Goal: Information Seeking & Learning: Learn about a topic

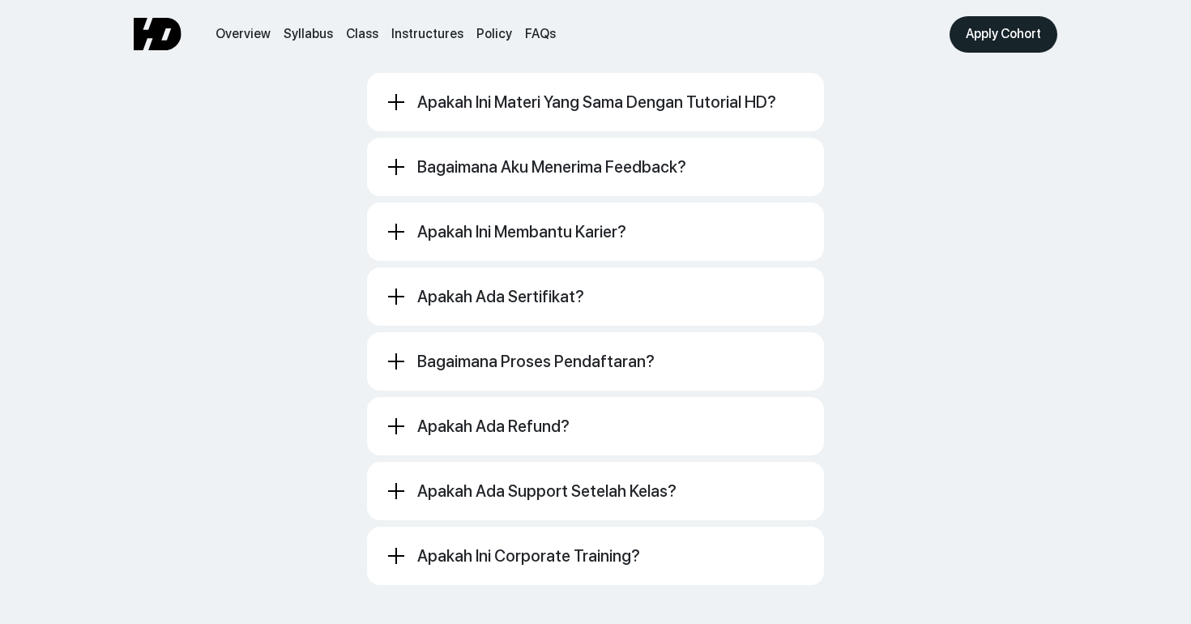
scroll to position [8931, 0]
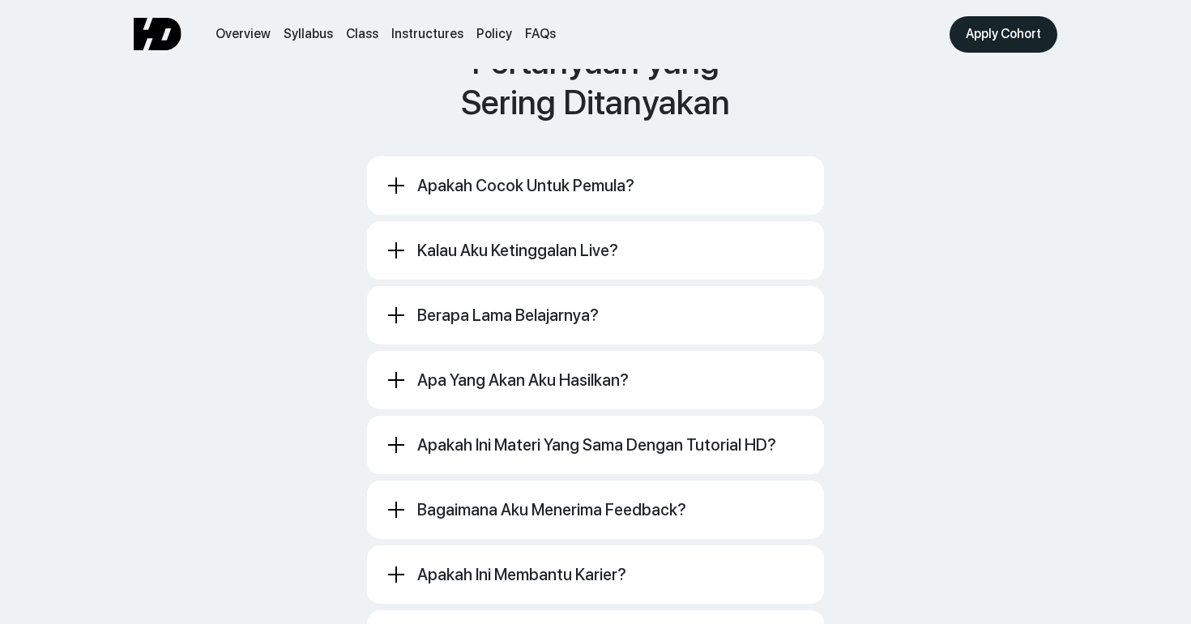
click at [489, 182] on div "Apakah cocok untuk pemula? [GEOGRAPHIC_DATA]. Ini kelas komunitas untuk pembela…" at bounding box center [595, 541] width 457 height 771
click at [497, 172] on div "Apakah cocok untuk pemula? [GEOGRAPHIC_DATA]. Ini kelas komunitas untuk pembela…" at bounding box center [595, 185] width 457 height 58
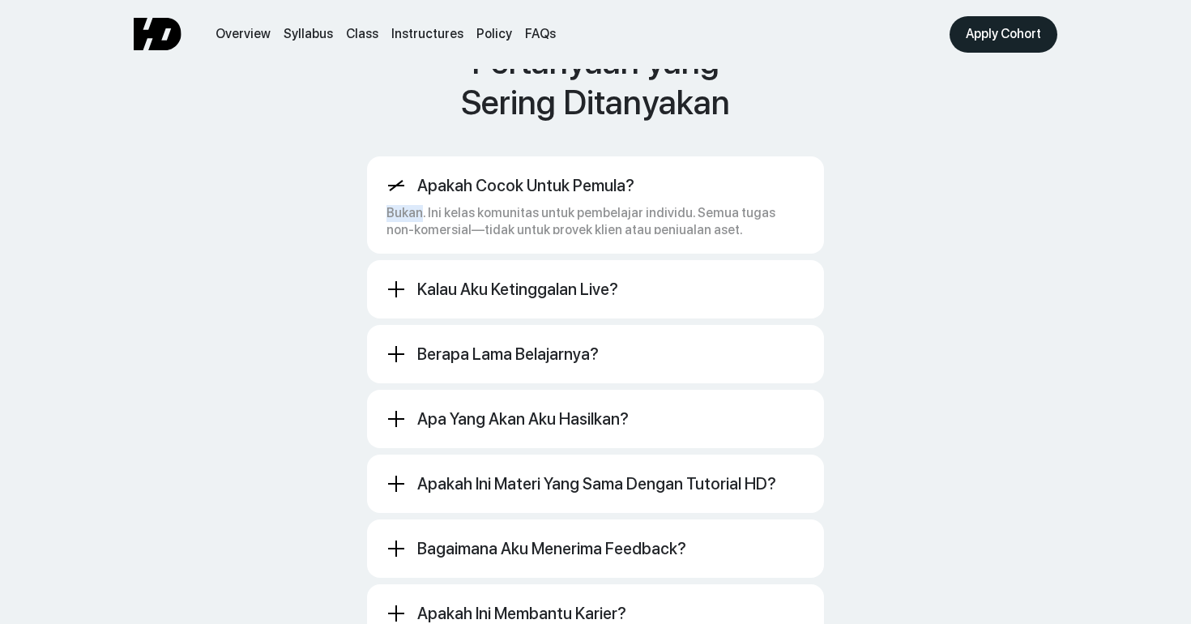
click at [497, 195] on div "Bukan. Ini kelas komunitas untuk pembelajar individu. Semua tugas non-komersial…" at bounding box center [595, 217] width 418 height 44
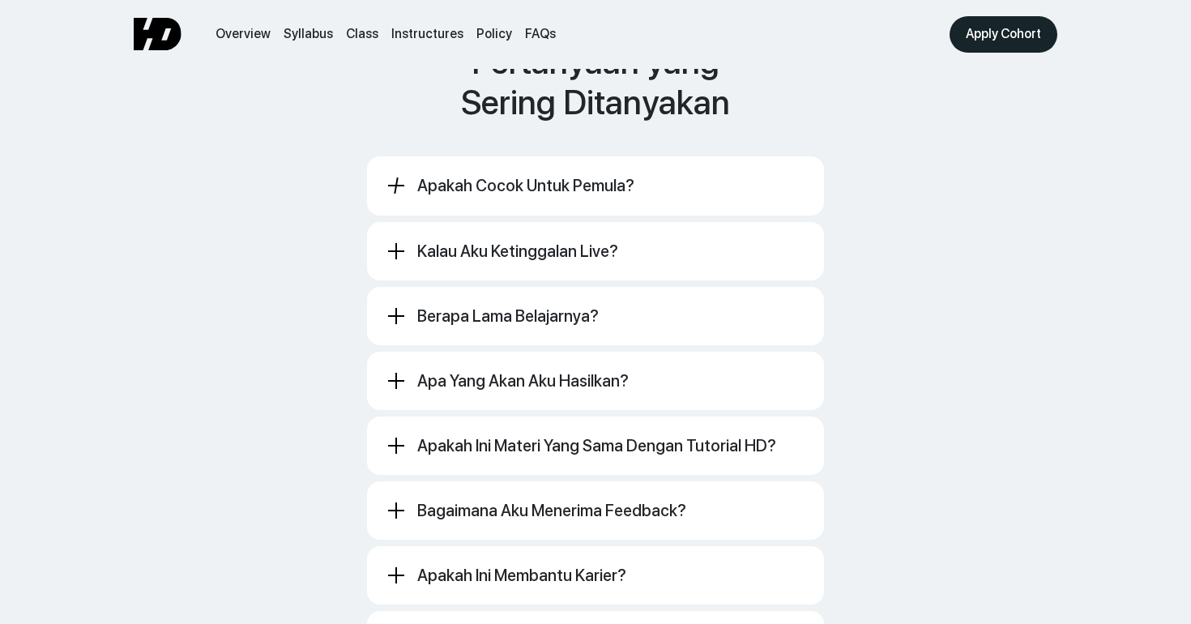
click at [492, 241] on div "Kalau aku ketinggalan live?" at bounding box center [517, 250] width 201 height 19
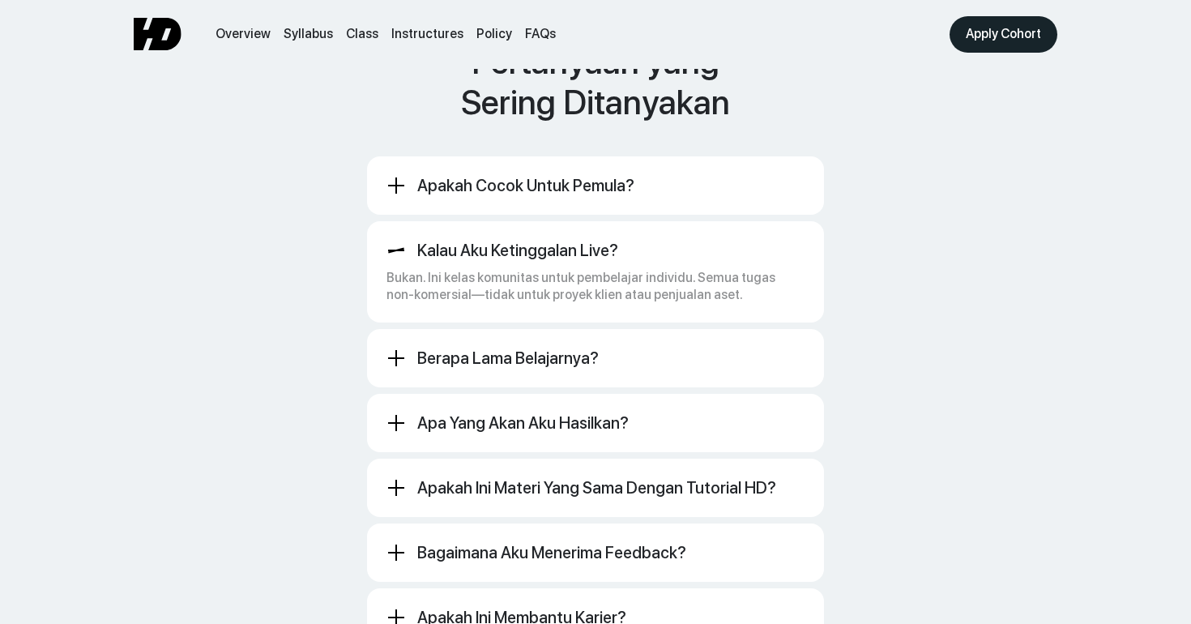
click at [492, 241] on div "Kalau aku ketinggalan live?" at bounding box center [517, 250] width 201 height 19
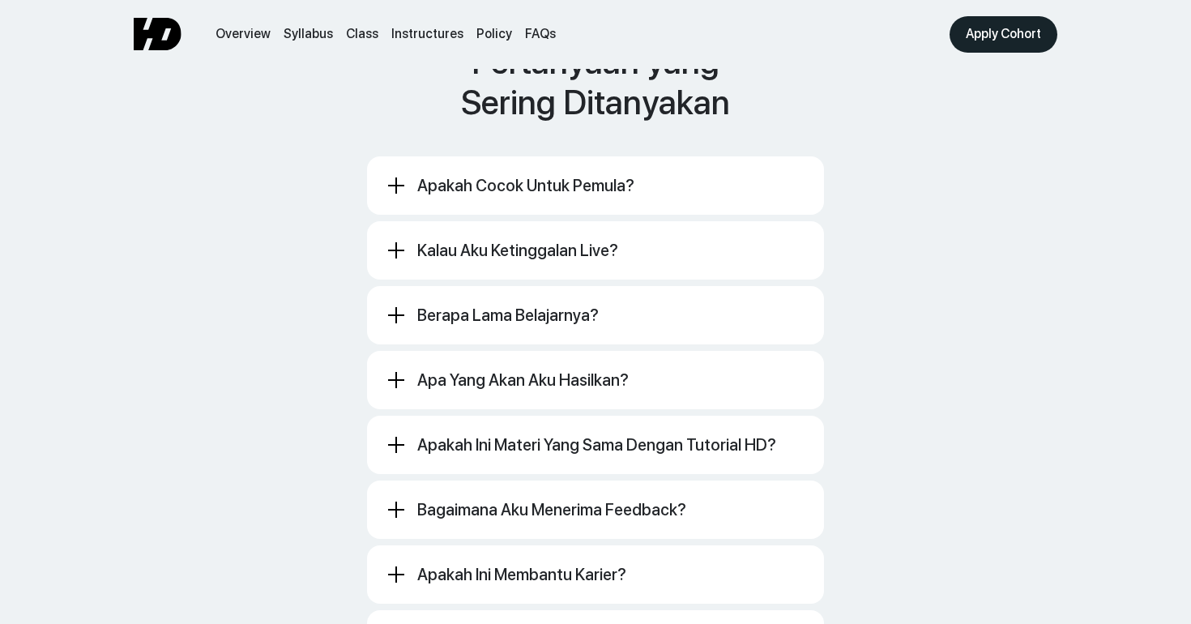
click at [487, 286] on div "Berapa lama belajarnya? Bukan. Ini kelas komunitas untuk pembelajar individu. S…" at bounding box center [595, 315] width 457 height 58
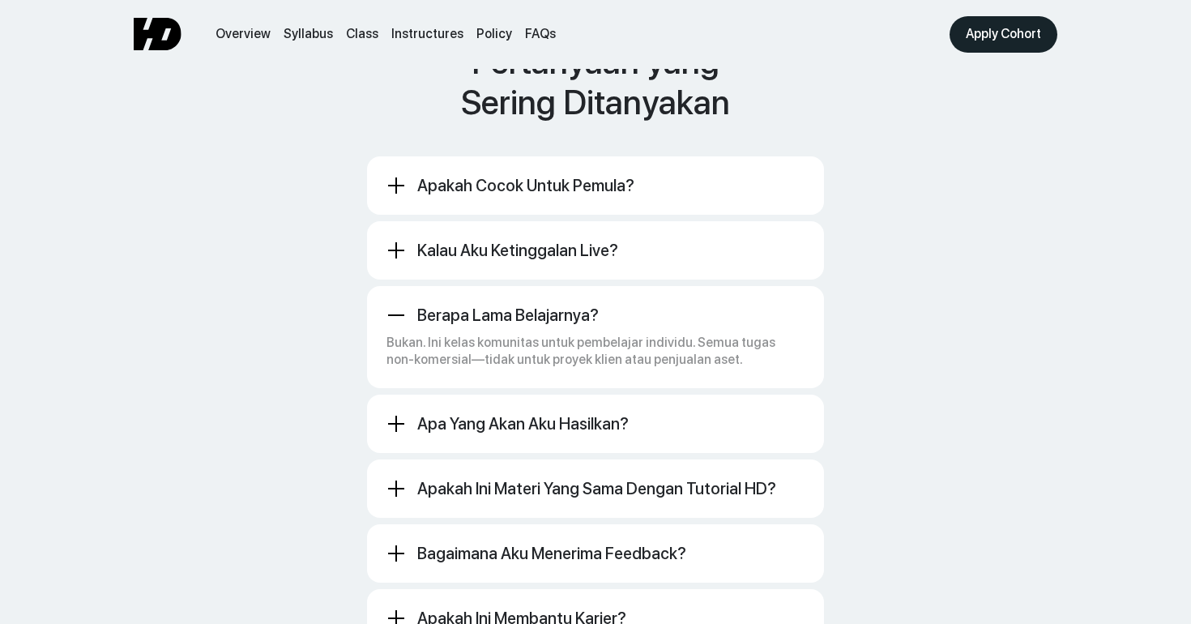
click at [487, 286] on div "Berapa lama belajarnya? Bukan. Ini kelas komunitas untuk pembelajar individu. S…" at bounding box center [595, 337] width 457 height 102
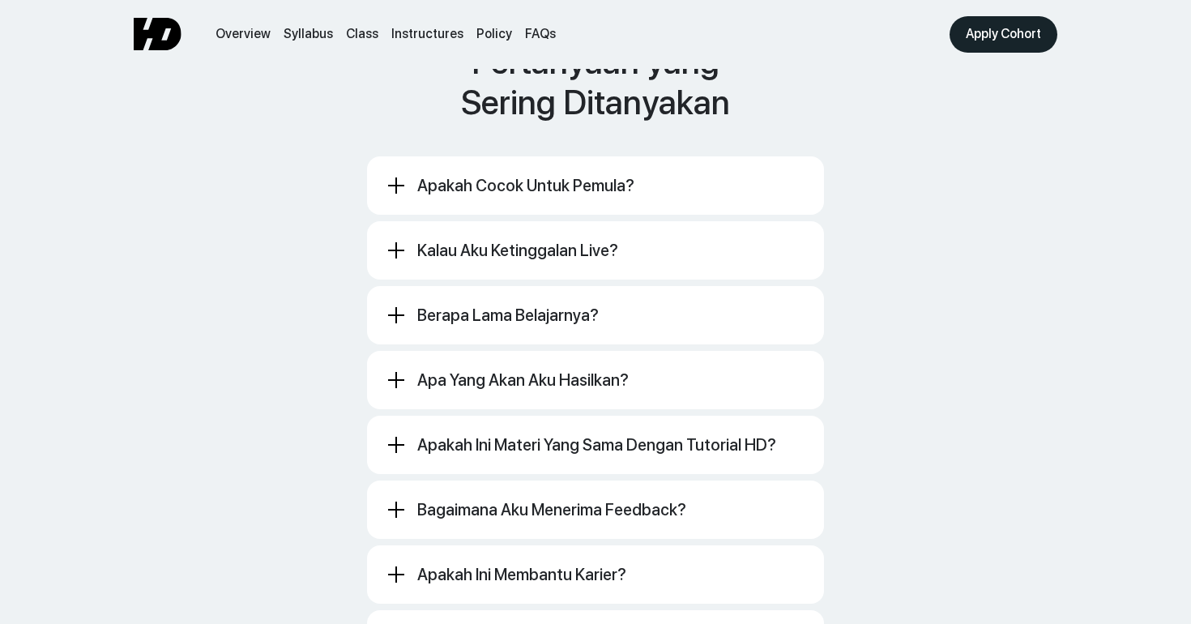
click at [490, 361] on div "Apa yang akan aku hasilkan? Bukan. Ini kelas komunitas untuk pembelajar individ…" at bounding box center [595, 380] width 457 height 58
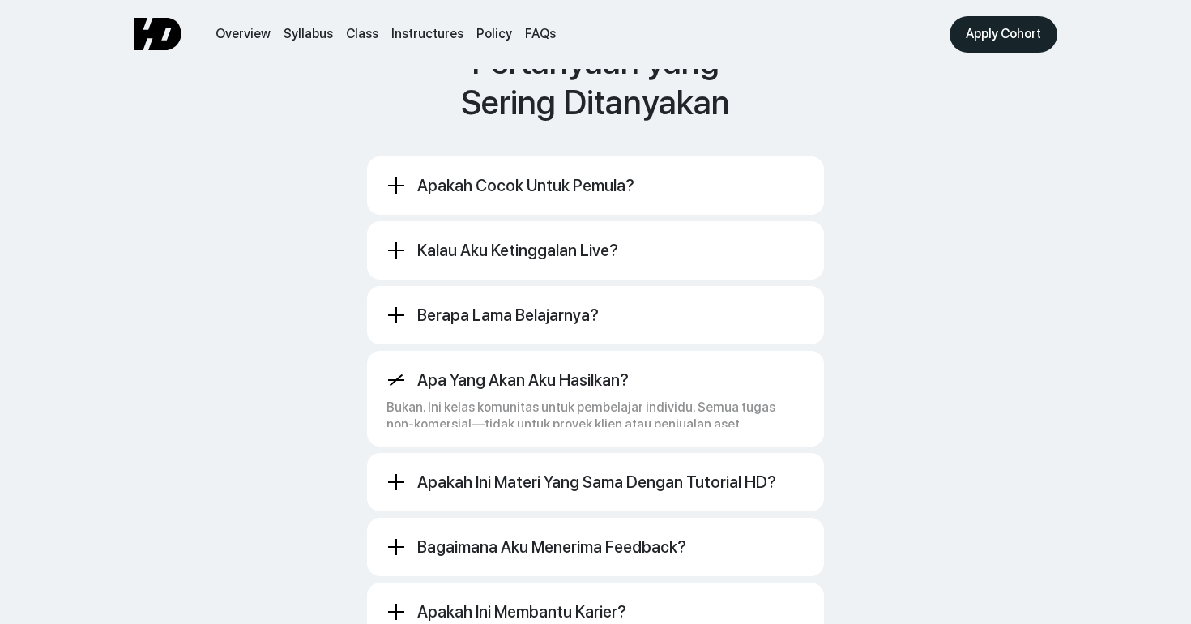
click at [490, 390] on div "Bukan. Ini kelas komunitas untuk pembelajar individu. Semua tugas non-komersial…" at bounding box center [595, 412] width 418 height 44
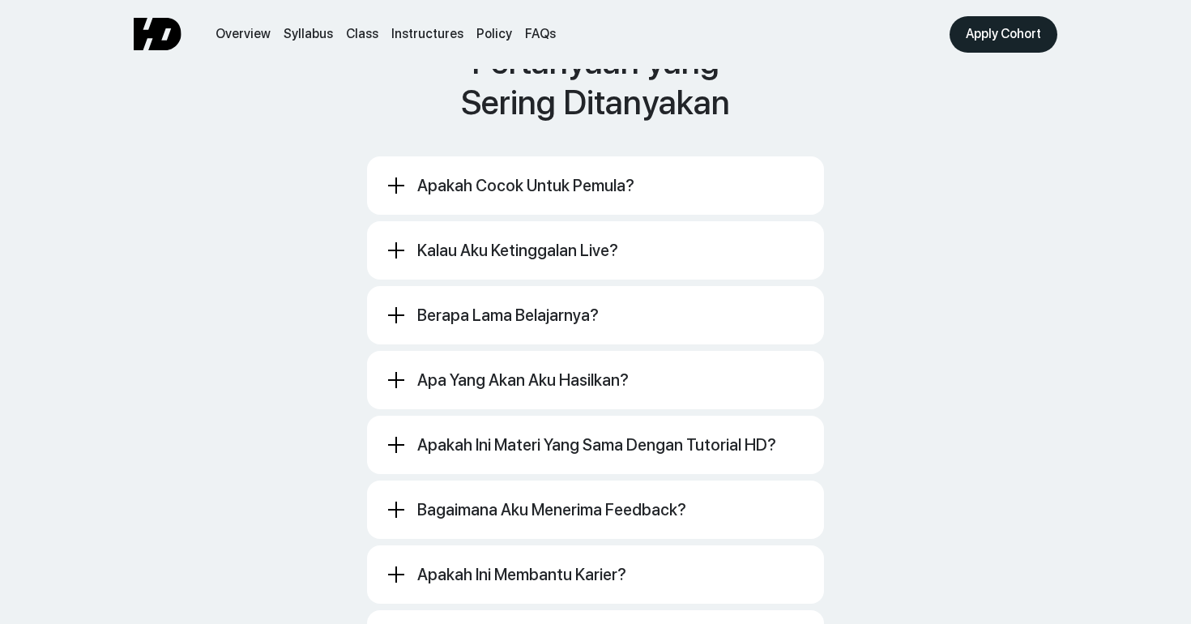
scroll to position [9377, 0]
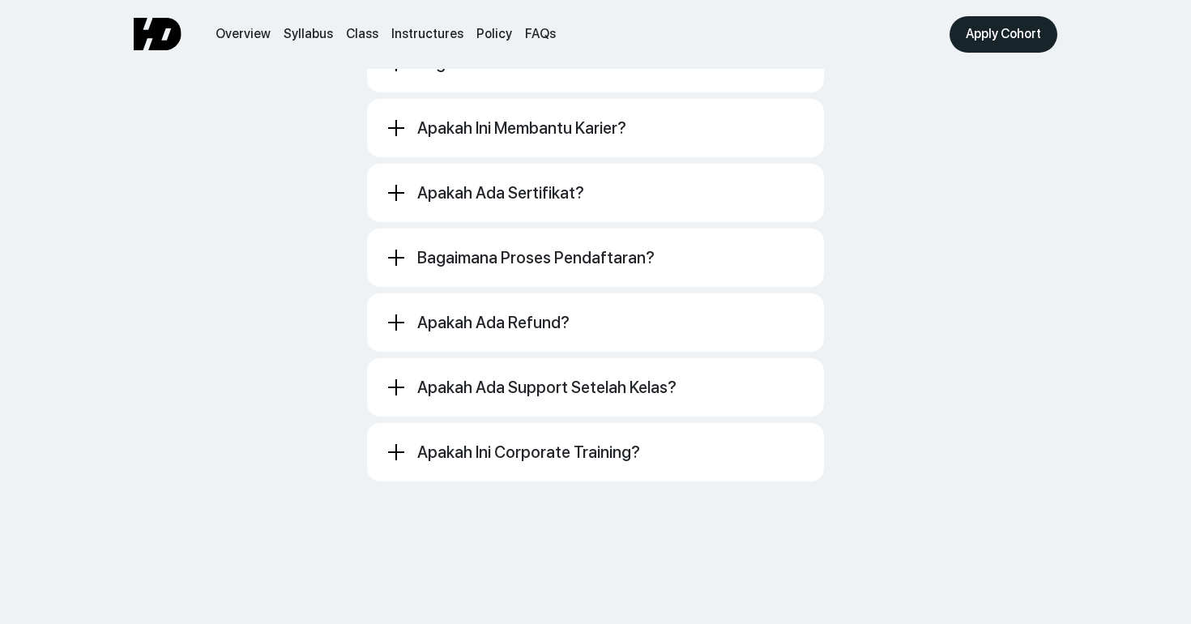
click at [515, 313] on div "Apakah ada refund?" at bounding box center [493, 322] width 152 height 19
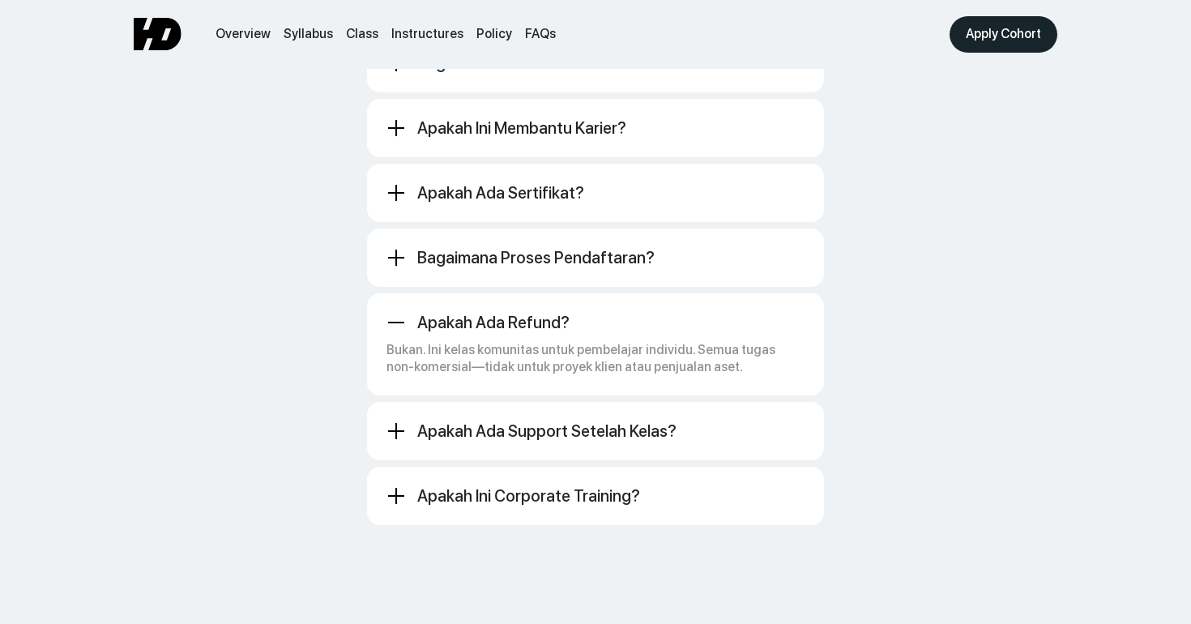
click at [515, 313] on div "Apakah ada refund?" at bounding box center [493, 322] width 152 height 19
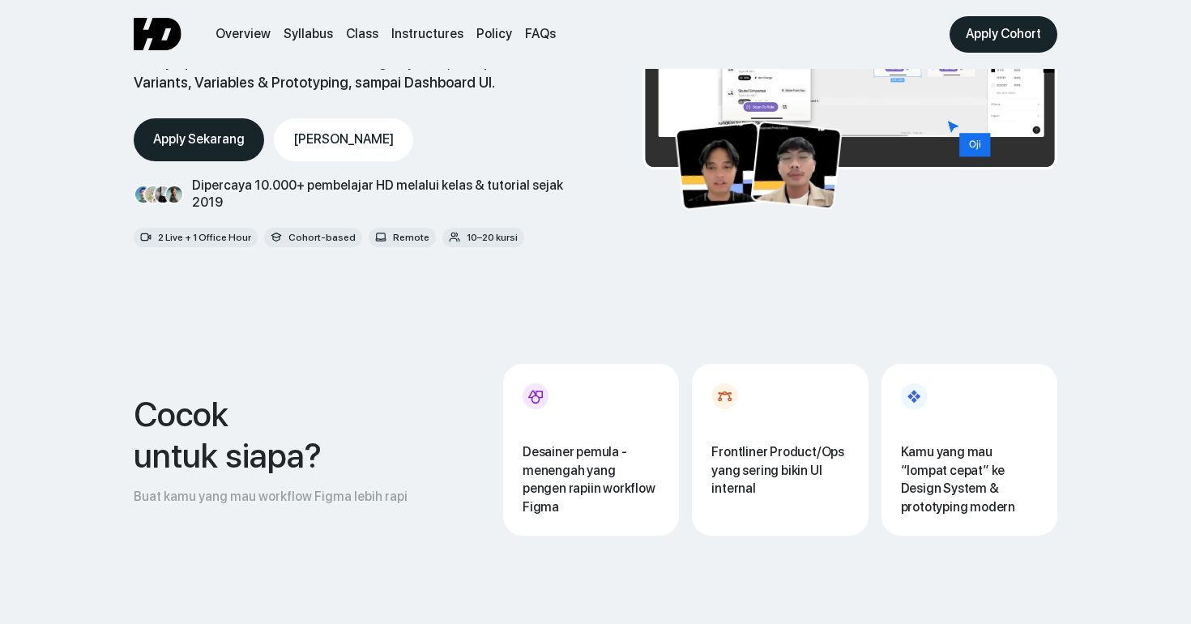
scroll to position [0, 0]
